Goal: Transaction & Acquisition: Download file/media

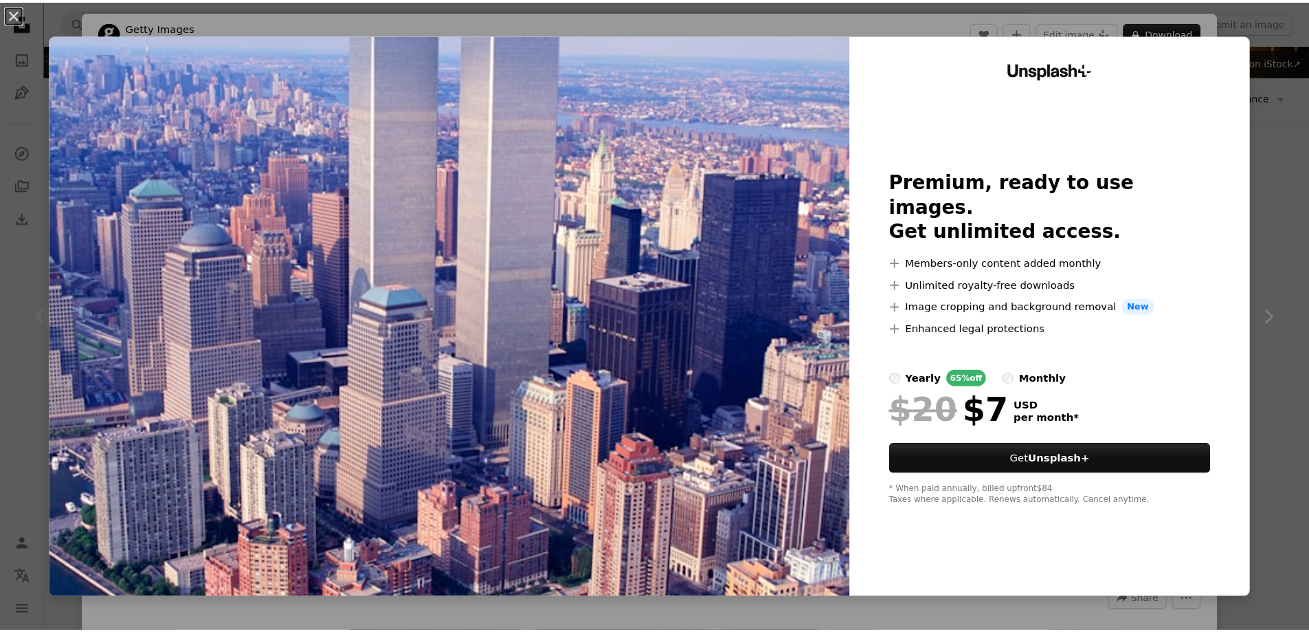
scroll to position [137, 0]
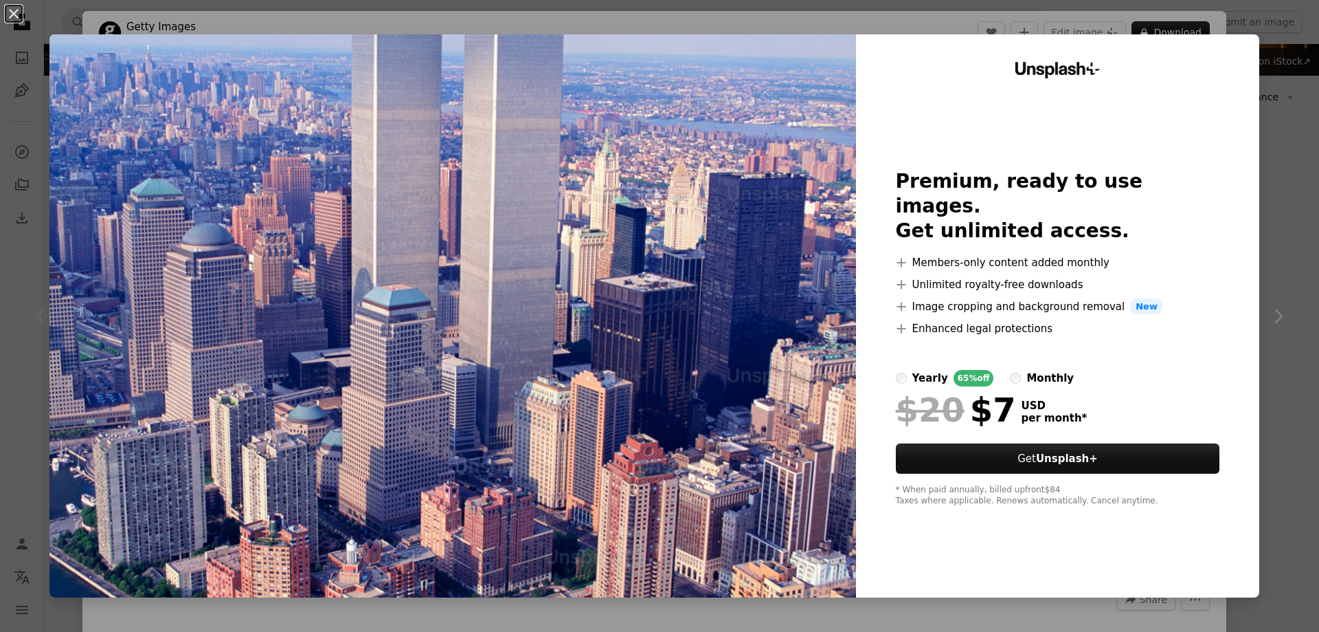
click at [1260, 20] on div "An X shape Unsplash+ Premium, ready to use images. Get unlimited access. A plus…" at bounding box center [659, 316] width 1319 height 632
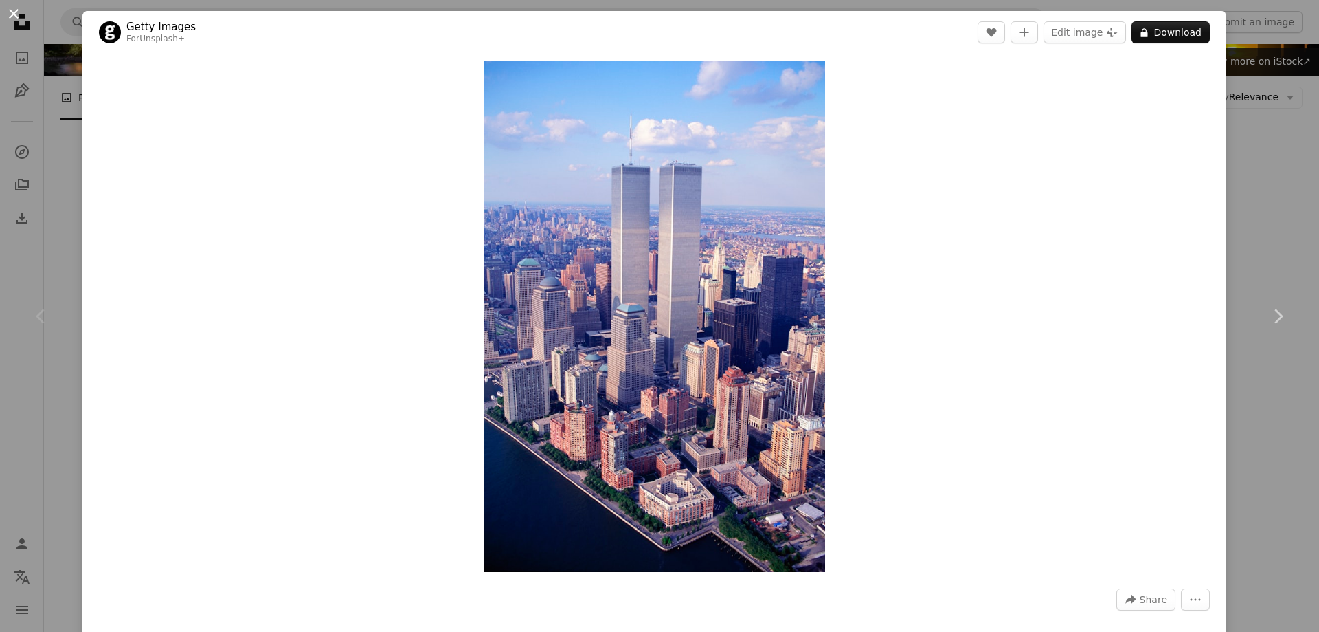
click at [12, 12] on button "An X shape" at bounding box center [13, 13] width 16 height 16
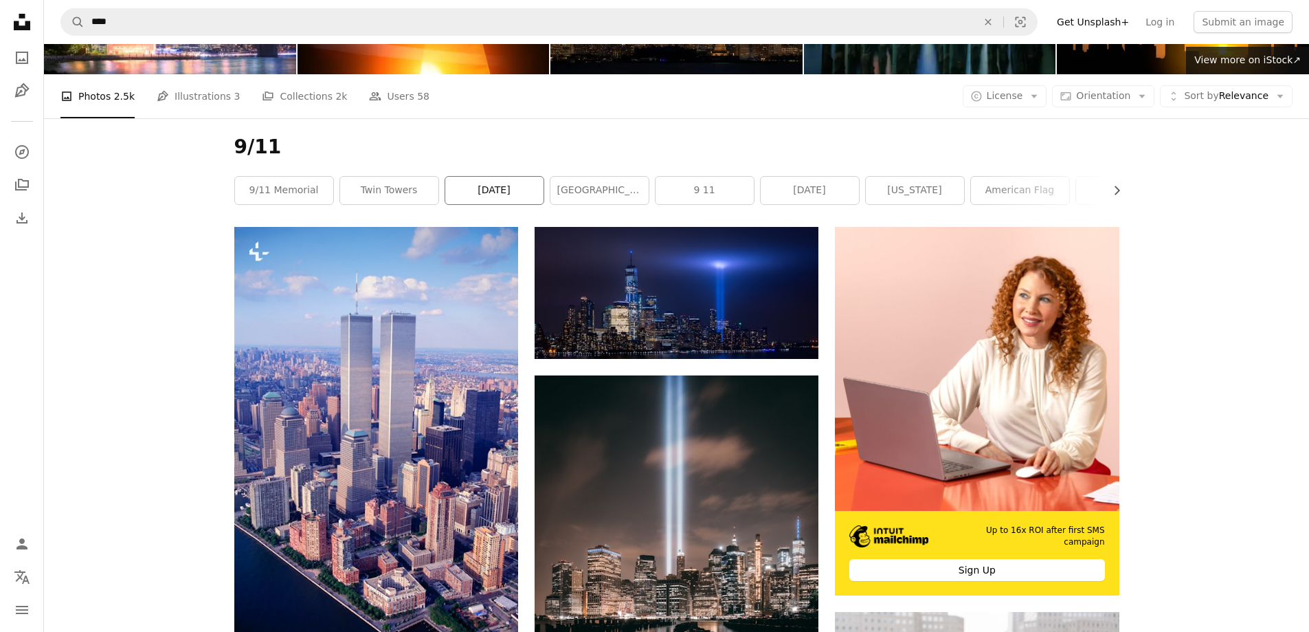
click at [512, 188] on link "[DATE]" at bounding box center [494, 190] width 98 height 27
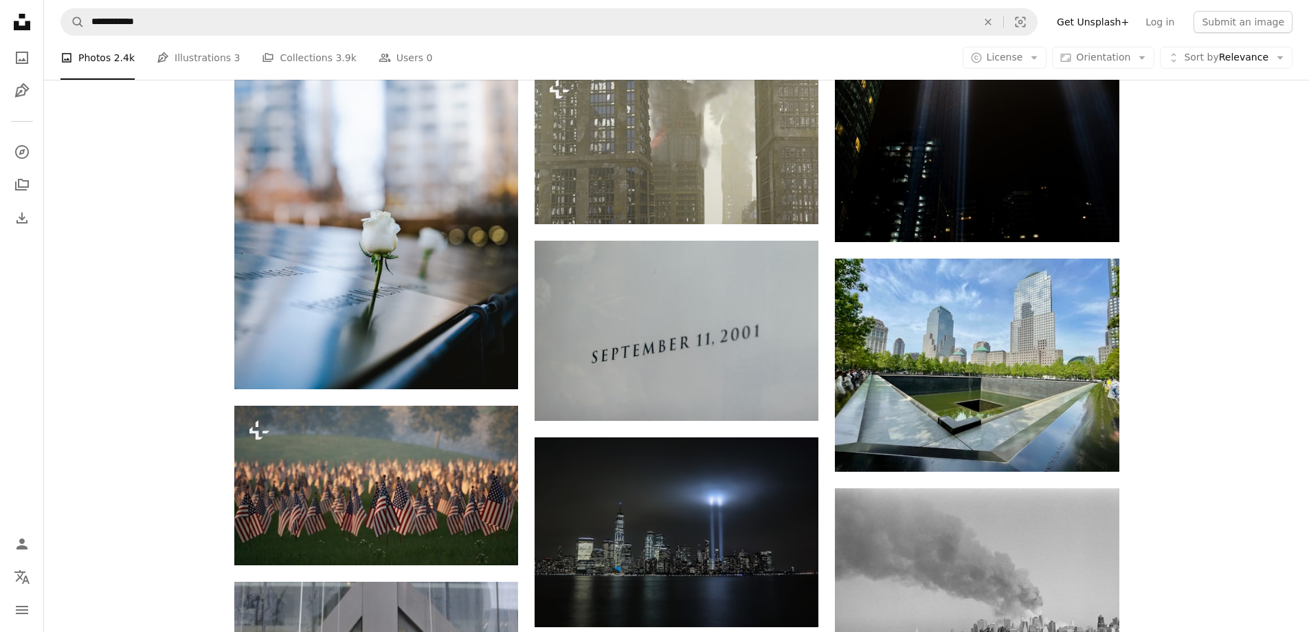
scroll to position [1787, 0]
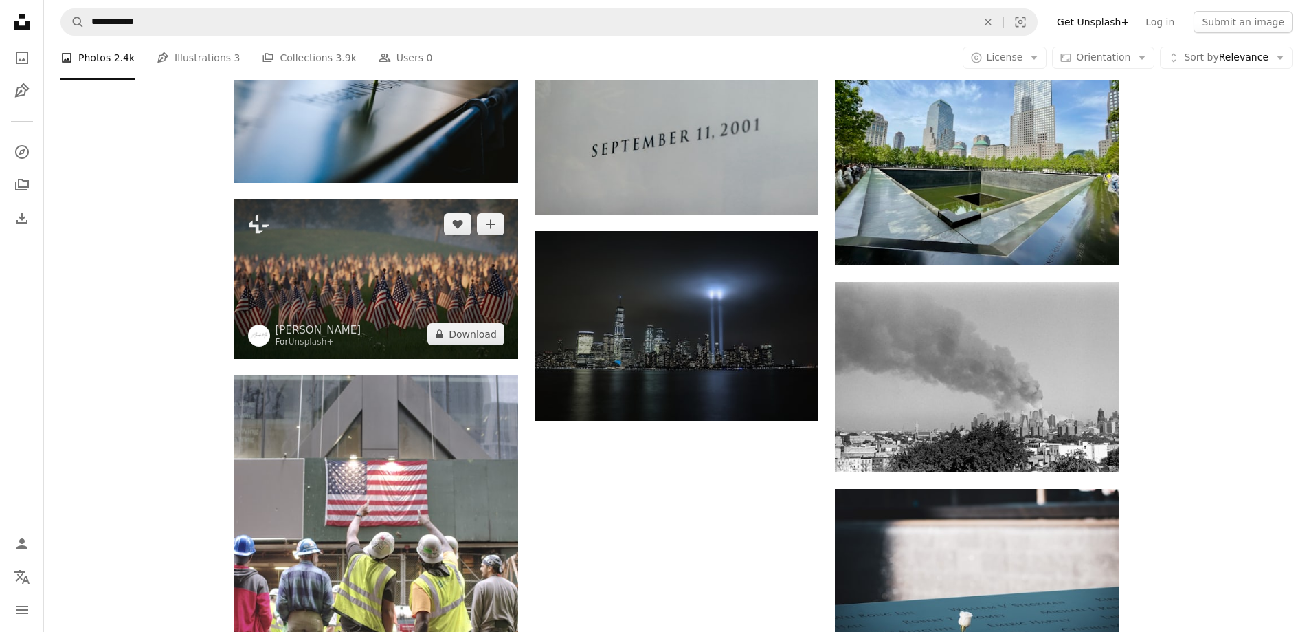
click at [469, 265] on img at bounding box center [376, 278] width 284 height 159
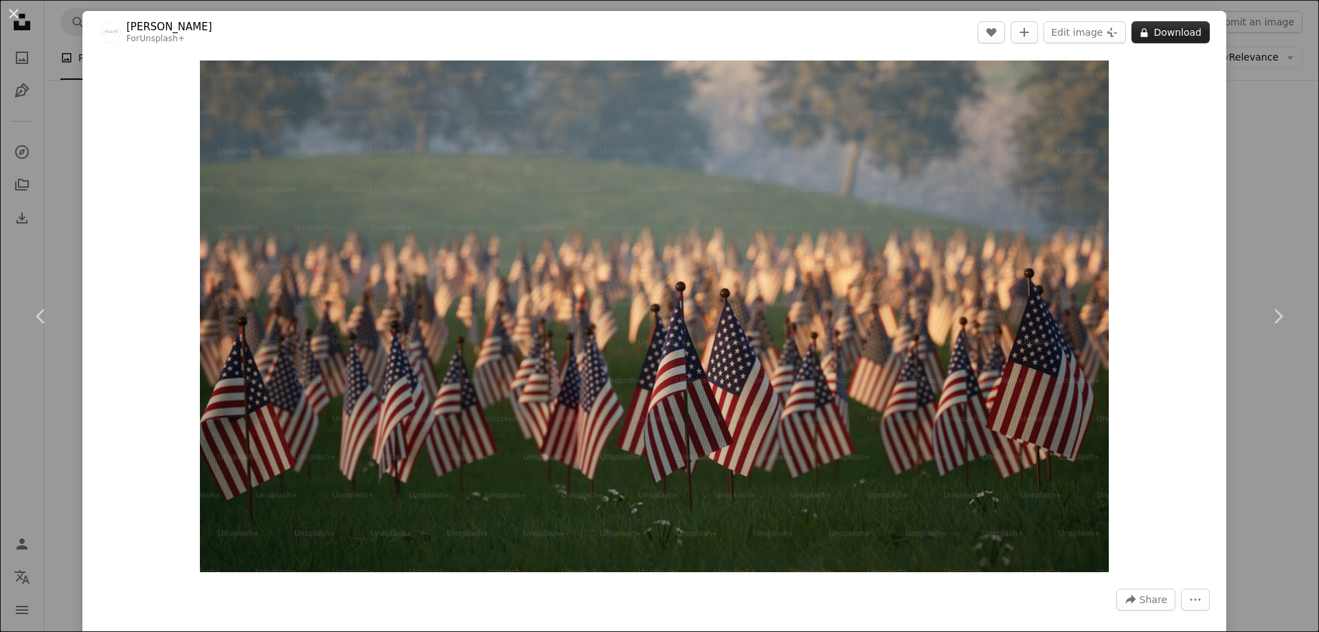
click at [1154, 36] on button "A lock Download" at bounding box center [1171, 32] width 78 height 22
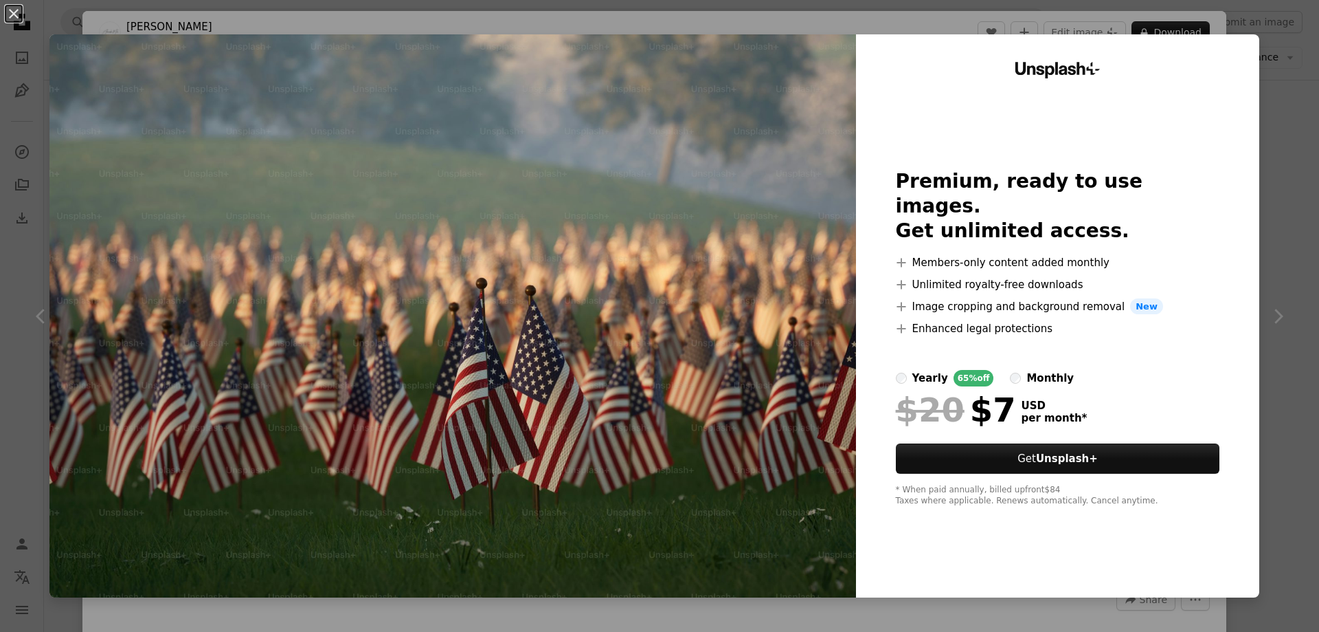
click at [1279, 29] on div "An X shape Unsplash+ Premium, ready to use images. Get unlimited access. A plus…" at bounding box center [659, 316] width 1319 height 632
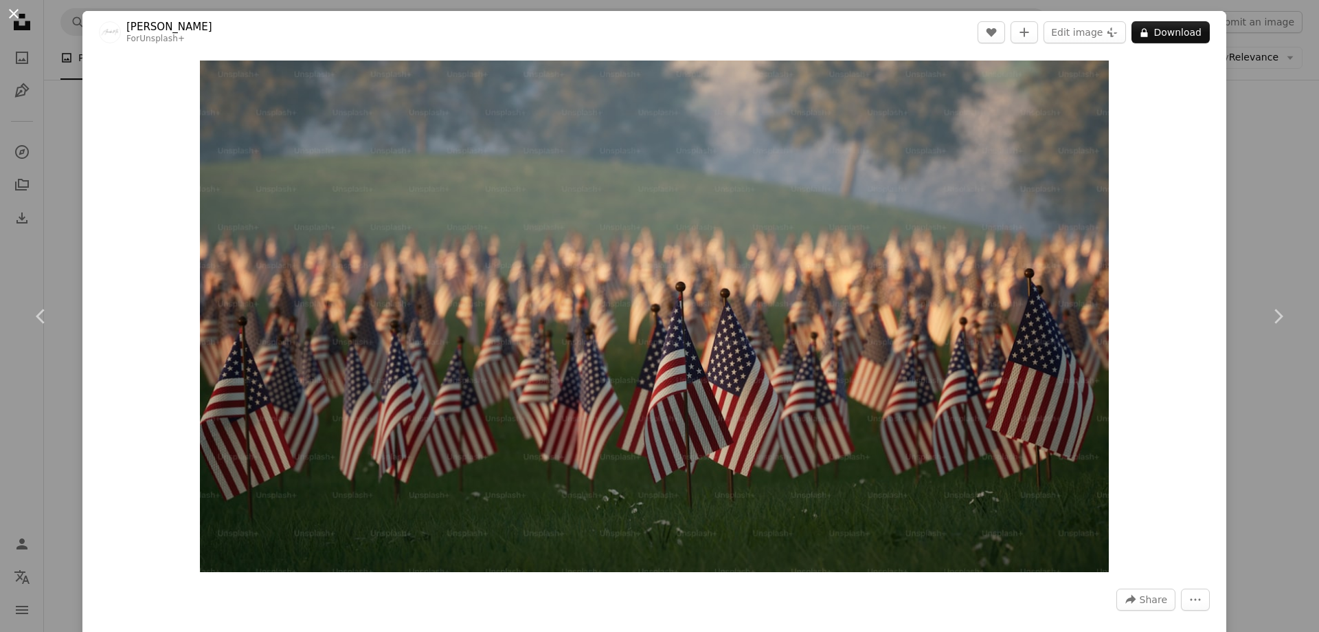
click at [13, 14] on button "An X shape" at bounding box center [13, 13] width 16 height 16
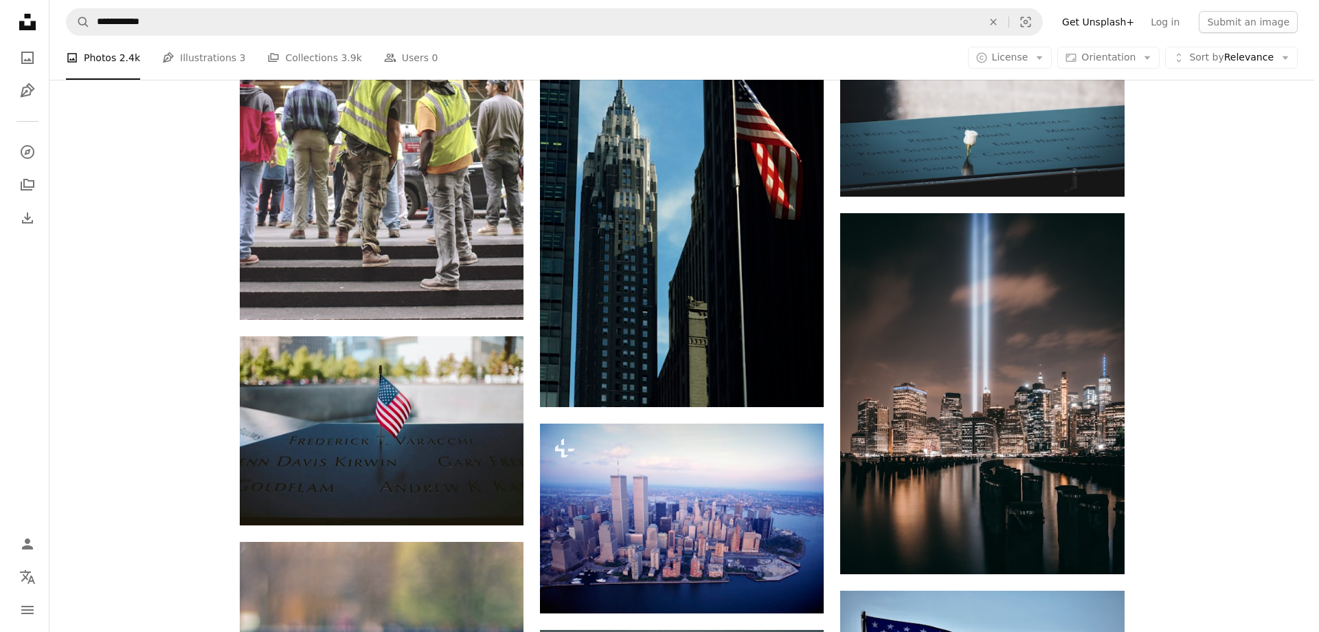
scroll to position [2336, 0]
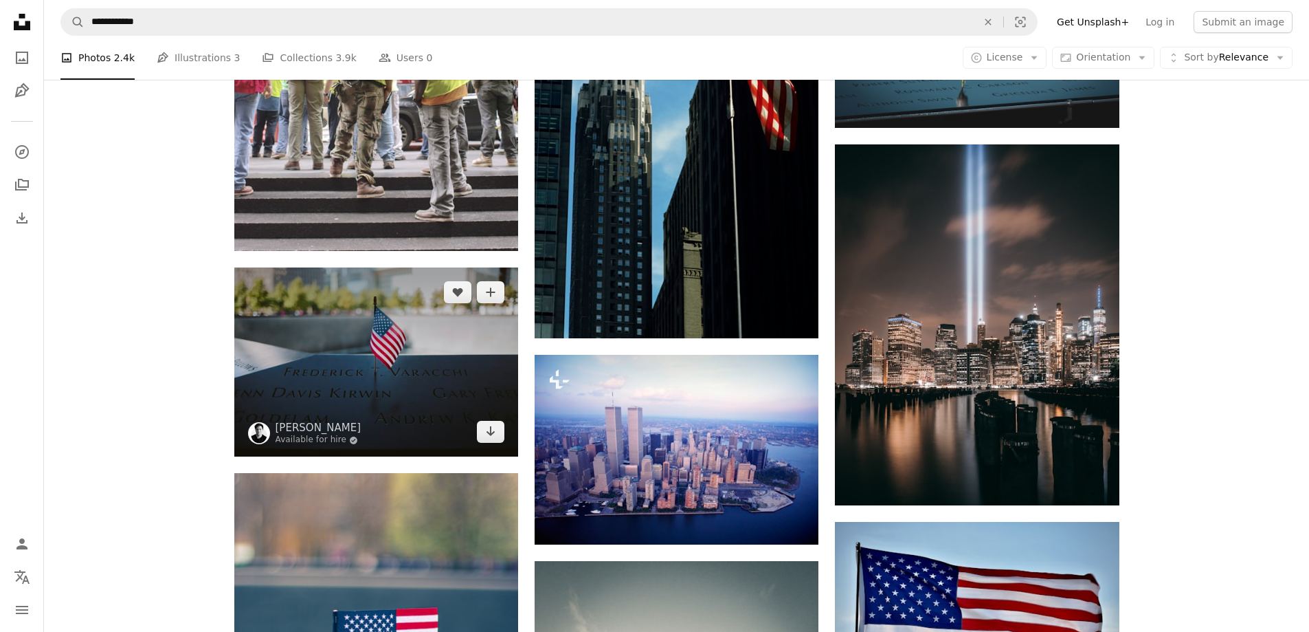
click at [435, 338] on img at bounding box center [376, 361] width 284 height 189
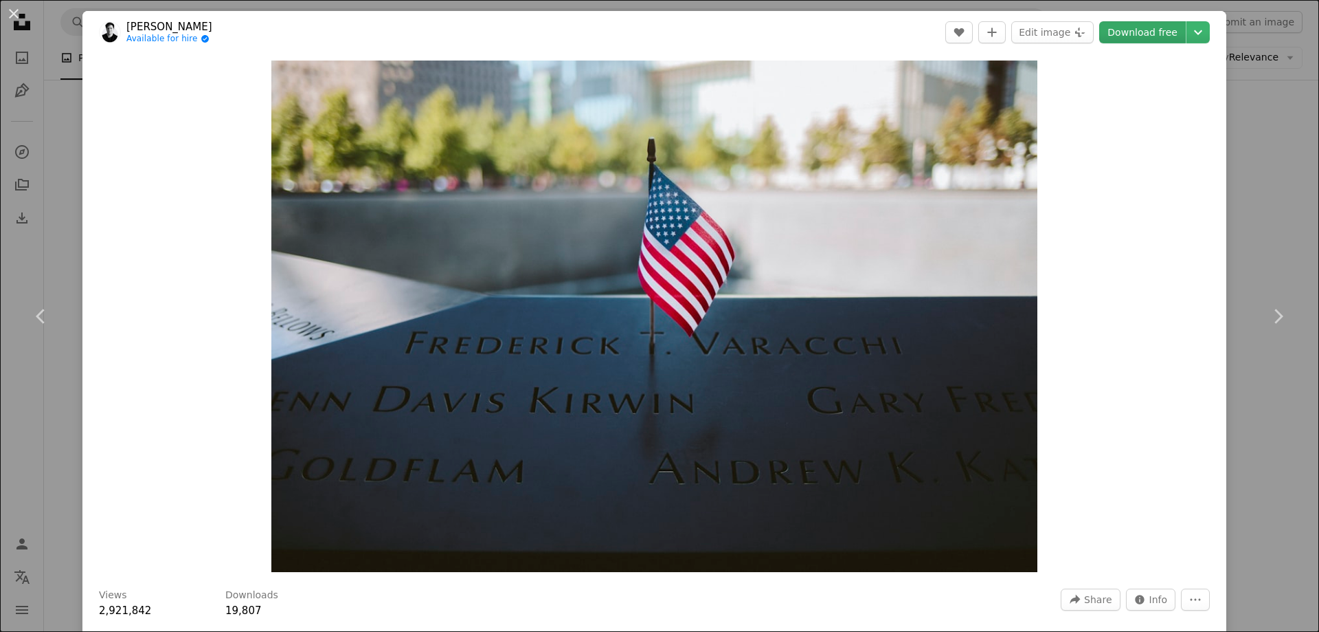
click at [1144, 41] on link "Download free" at bounding box center [1142, 32] width 87 height 22
